Goal: Task Accomplishment & Management: Manage account settings

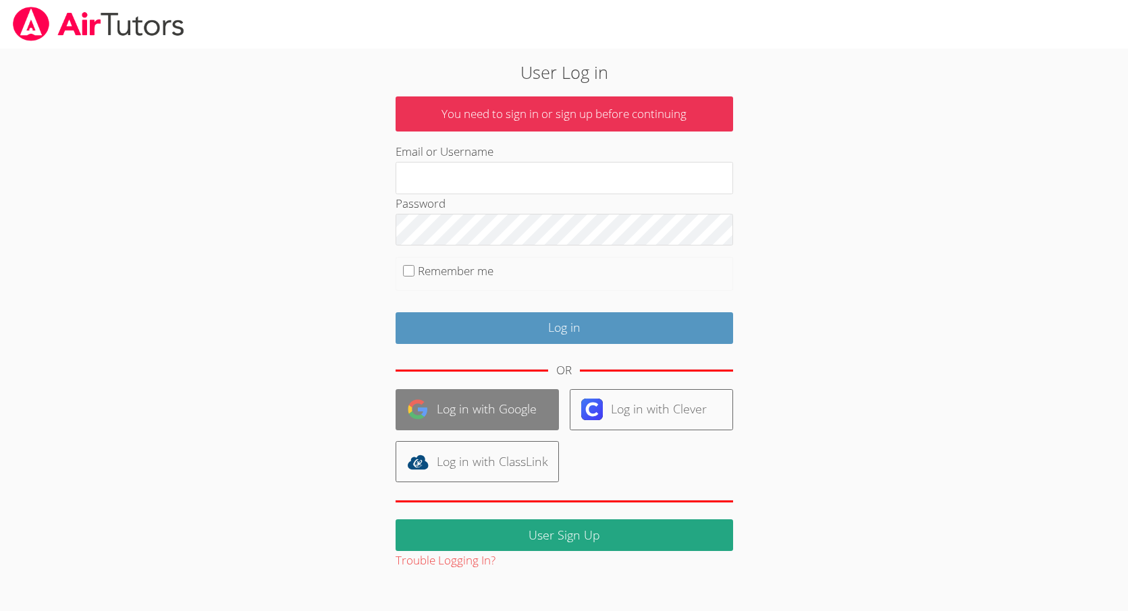
click at [486, 411] on link "Log in with Google" at bounding box center [476, 409] width 163 height 41
